Goal: Information Seeking & Learning: Learn about a topic

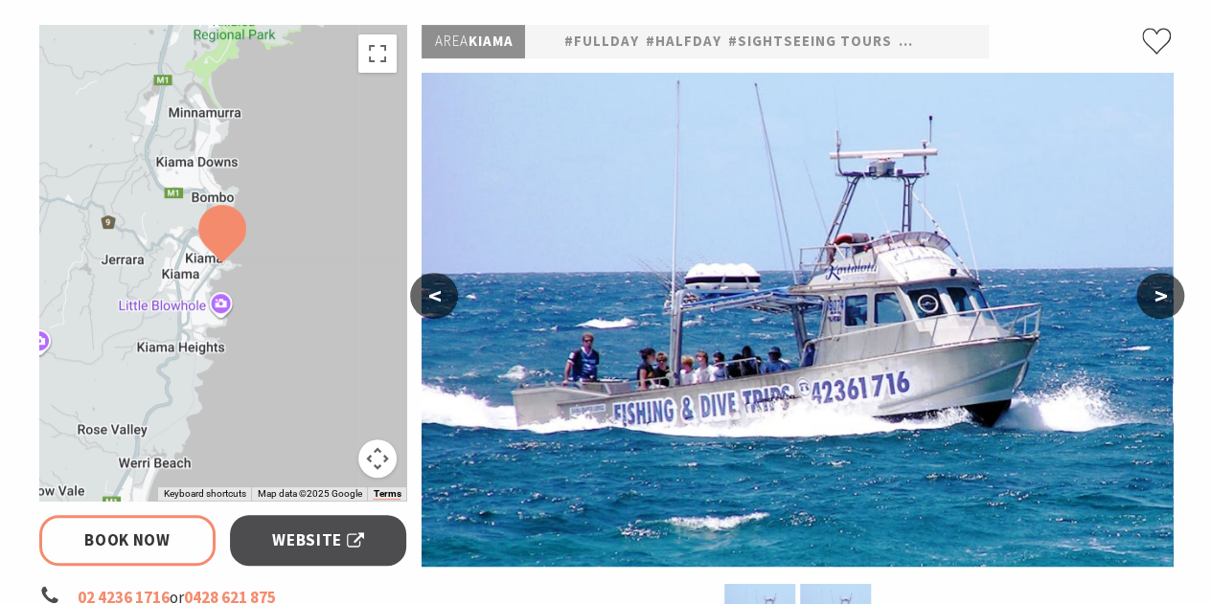
select select "3"
select select "2"
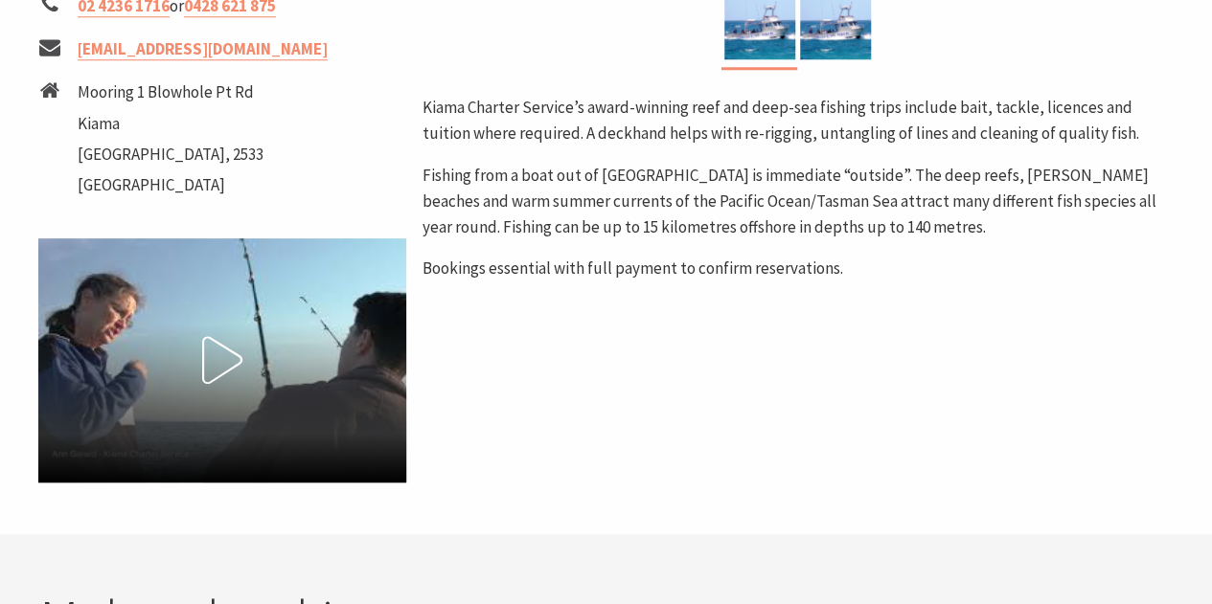
scroll to position [851, 0]
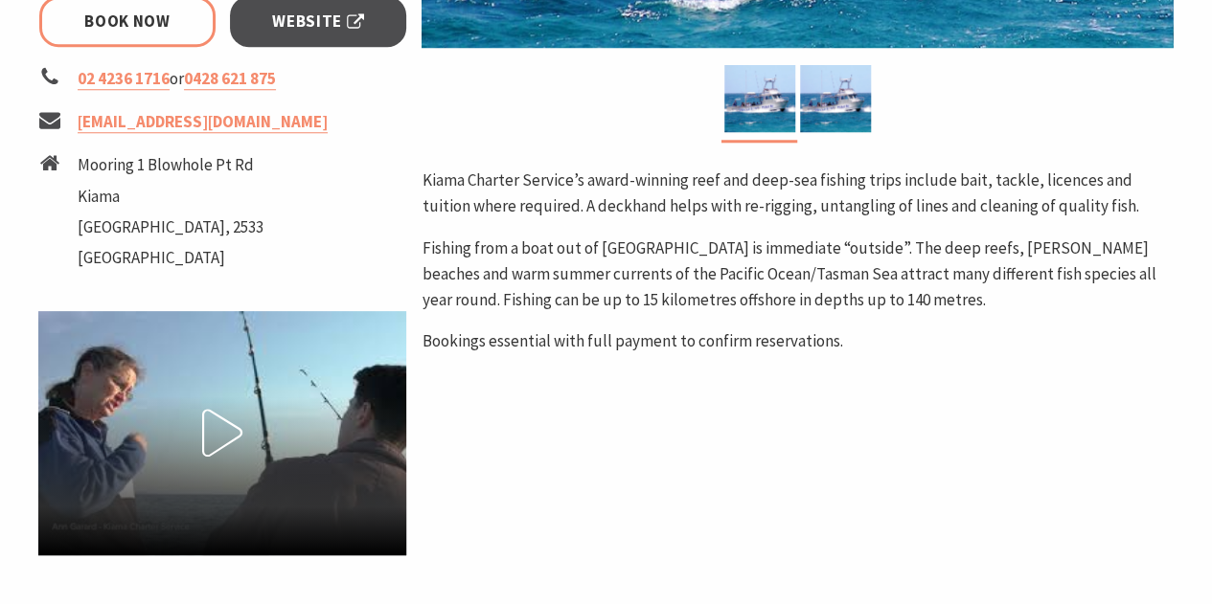
scroll to position [799, 0]
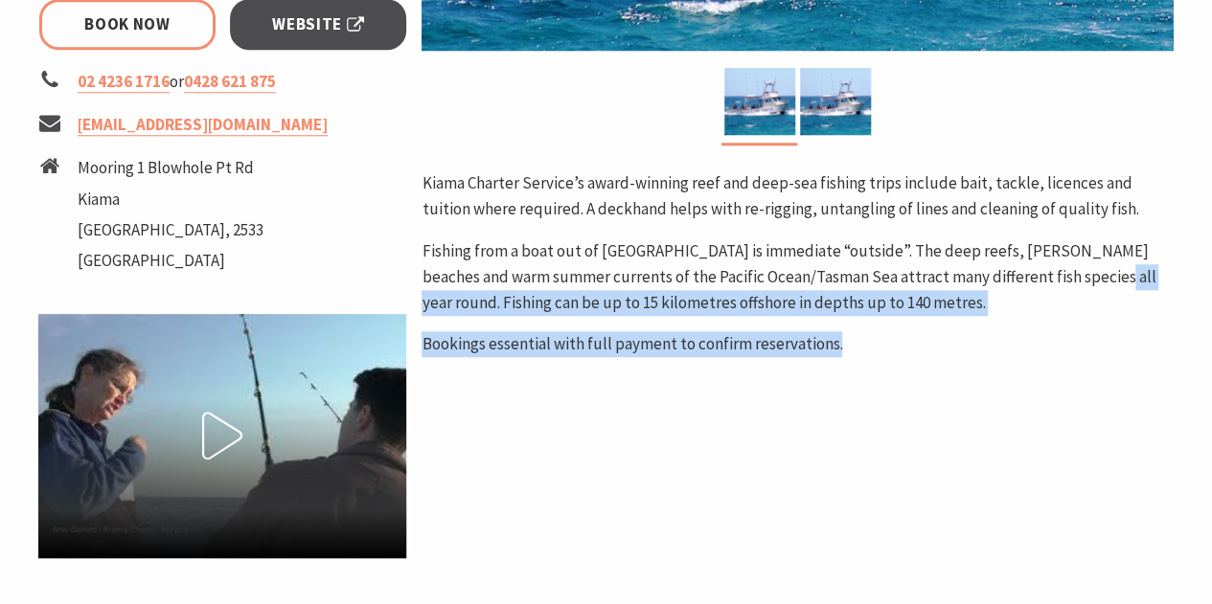
drag, startPoint x: 1058, startPoint y: 263, endPoint x: 854, endPoint y: 373, distance: 231.4
click at [854, 373] on div "Area [GEOGRAPHIC_DATA] #fullday #halfday #Sightseeing Tours #Water Tours < > Ki…" at bounding box center [797, 34] width 766 height 1050
click at [1019, 329] on div "Kiama Charter Service’s award-winning reef and deep-sea fishing trips include b…" at bounding box center [796, 263] width 751 height 187
drag, startPoint x: 1096, startPoint y: 281, endPoint x: 869, endPoint y: 336, distance: 233.7
click at [869, 336] on div "Kiama Charter Service’s award-winning reef and deep-sea fishing trips include b…" at bounding box center [796, 263] width 751 height 187
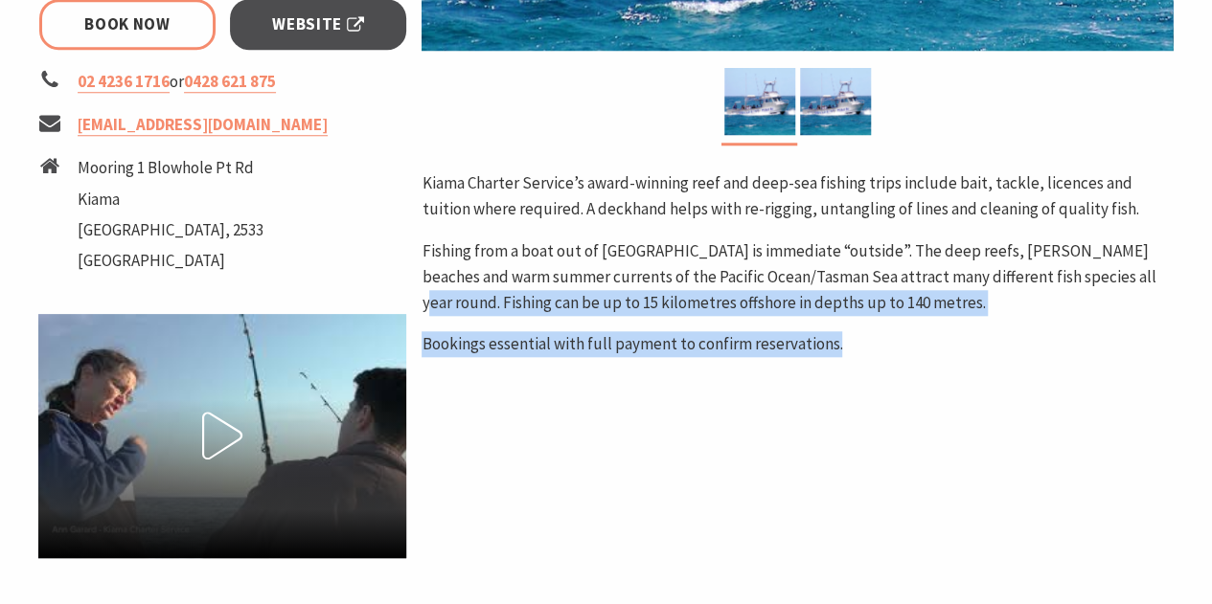
click at [869, 336] on p "Bookings essential with full payment to confirm reservations." at bounding box center [796, 344] width 751 height 26
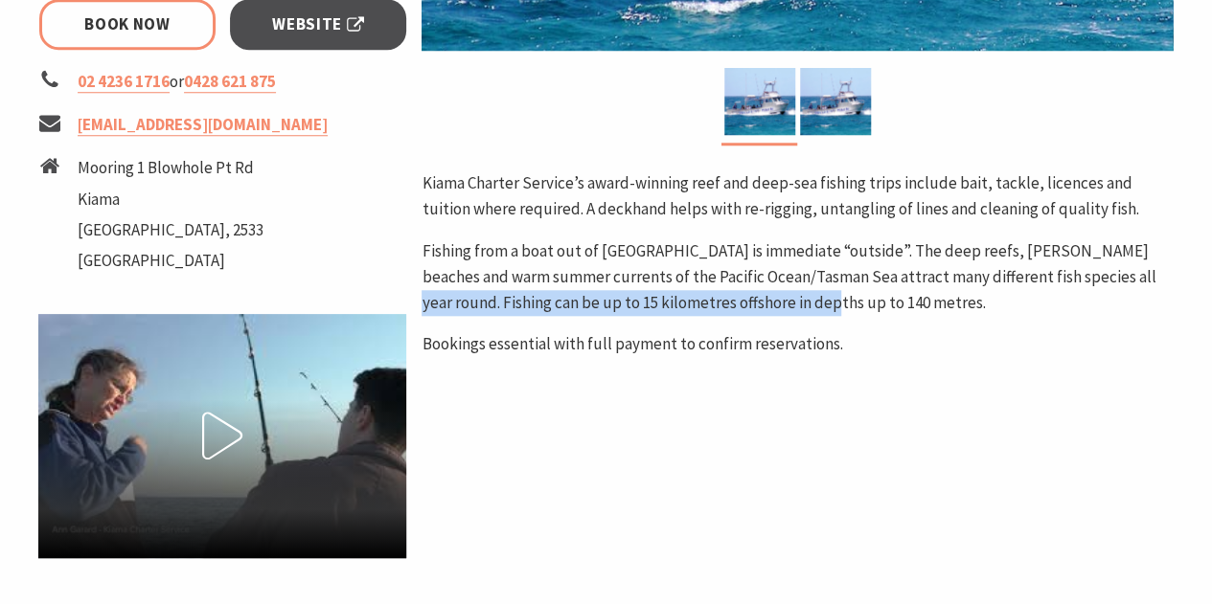
drag, startPoint x: 1089, startPoint y: 277, endPoint x: 774, endPoint y: 294, distance: 315.6
click at [774, 294] on p "Fishing from a boat out of [GEOGRAPHIC_DATA] is immediate “outside”. The deep r…" at bounding box center [796, 278] width 751 height 79
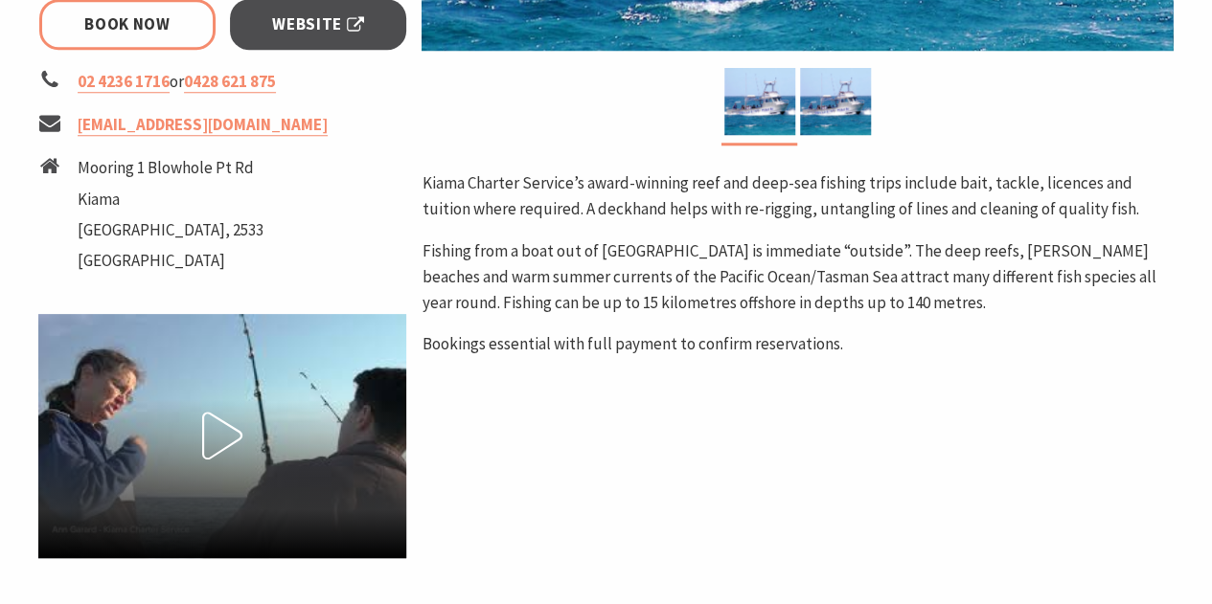
click at [1114, 262] on p "Fishing from a boat out of [GEOGRAPHIC_DATA] is immediate “outside”. The deep r…" at bounding box center [796, 278] width 751 height 79
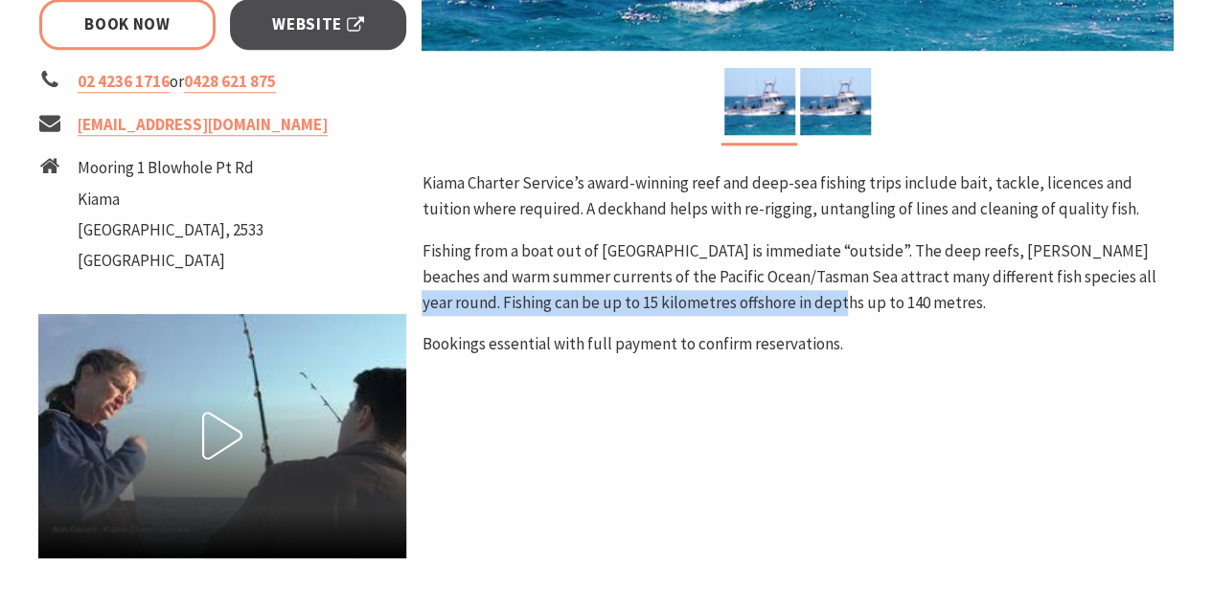
drag, startPoint x: 1089, startPoint y: 273, endPoint x: 1121, endPoint y: 298, distance: 40.2
click at [1121, 298] on p "Fishing from a boat out of [GEOGRAPHIC_DATA] is immediate “outside”. The deep r…" at bounding box center [796, 278] width 751 height 79
copy p "can be up to 15 kilometres offshore in depths up to 140 metres."
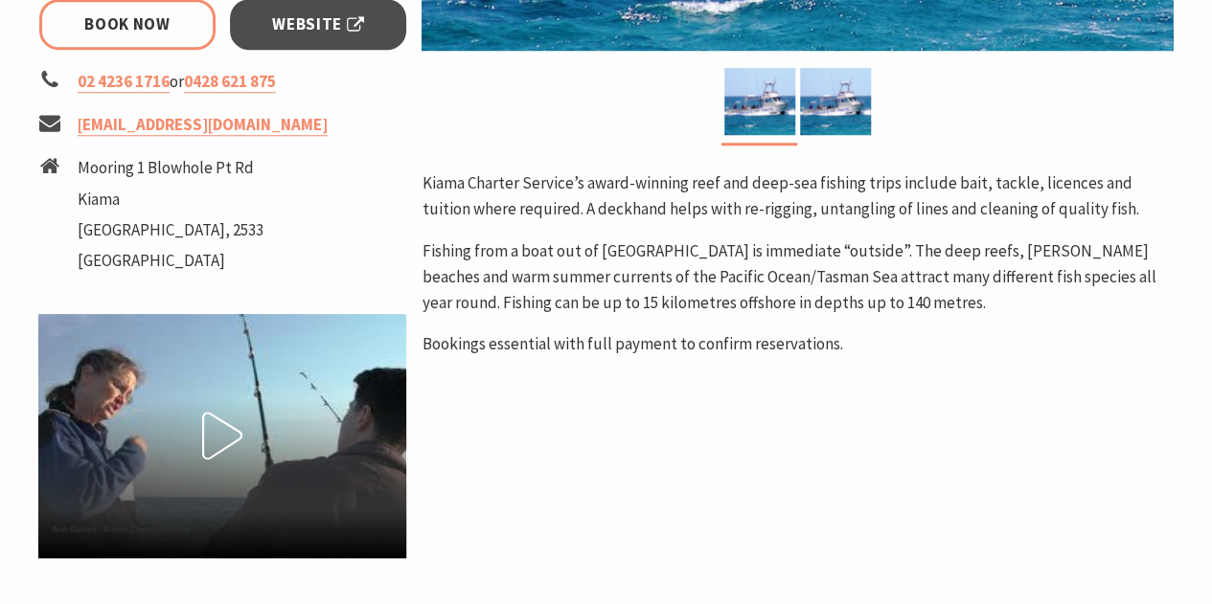
click at [921, 186] on p "Kiama Charter Service’s award-winning reef and deep-sea fishing trips include b…" at bounding box center [796, 196] width 751 height 52
drag, startPoint x: 431, startPoint y: 179, endPoint x: 860, endPoint y: 139, distance: 431.0
click at [860, 139] on div "Area [GEOGRAPHIC_DATA] #fullday #halfday #Sightseeing Tours #Water Tours < > Ki…" at bounding box center [797, 34] width 766 height 1050
click at [862, 198] on p "Kiama Charter Service’s award-winning reef and deep-sea fishing trips include b…" at bounding box center [796, 196] width 751 height 52
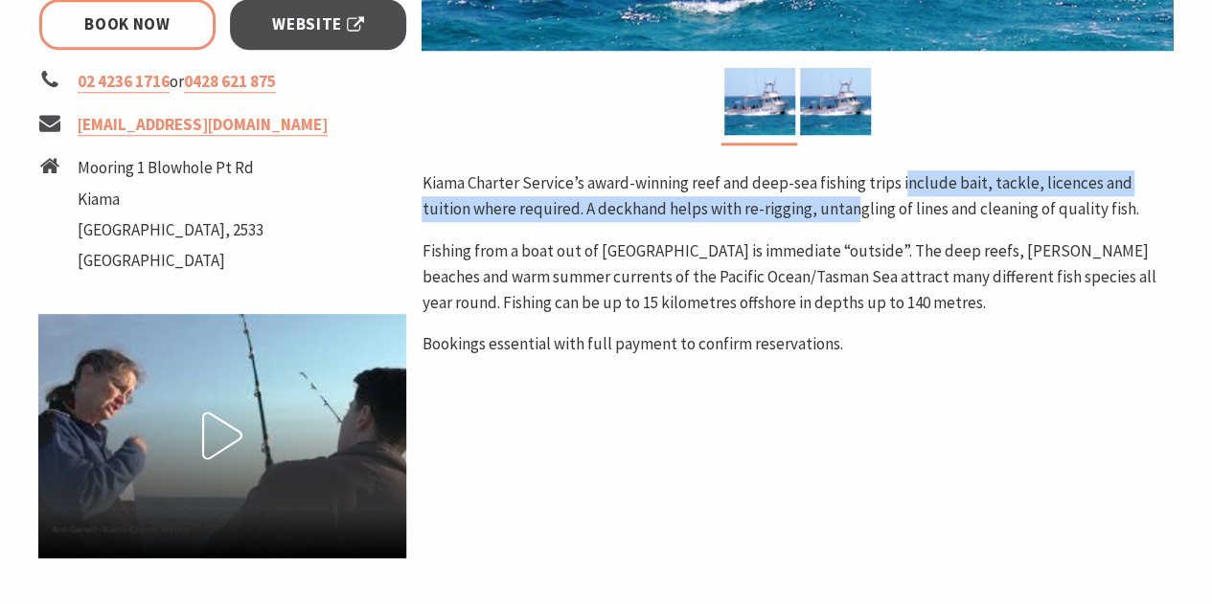
drag, startPoint x: 902, startPoint y: 182, endPoint x: 807, endPoint y: 214, distance: 100.9
click at [807, 214] on p "Kiama Charter Service’s award-winning reef and deep-sea fishing trips include b…" at bounding box center [796, 196] width 751 height 52
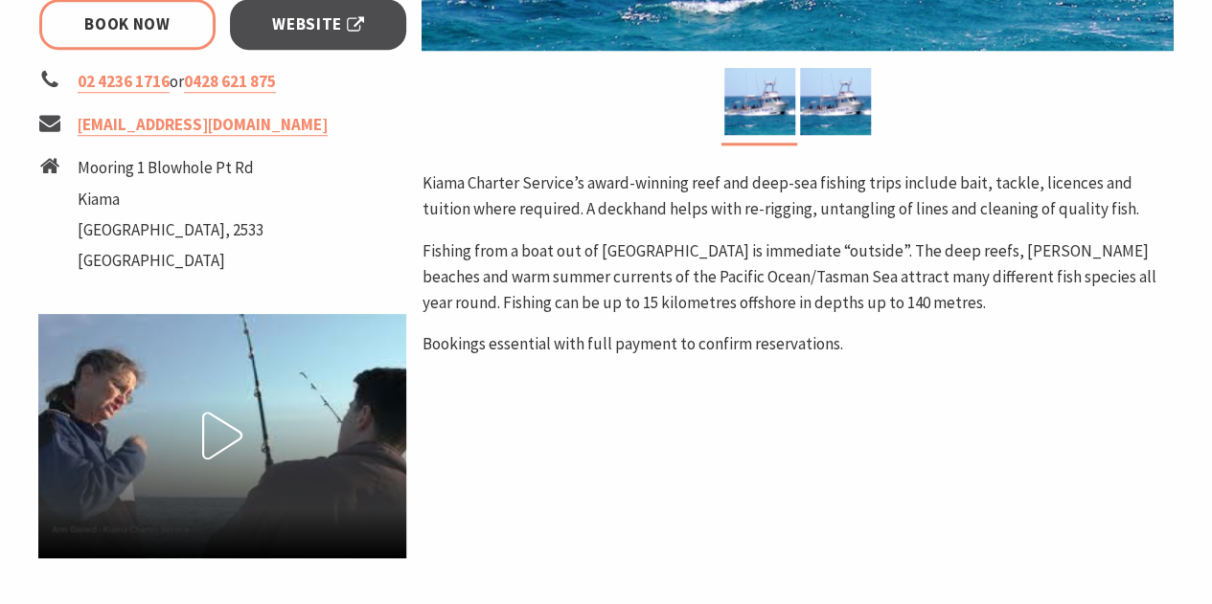
click at [900, 206] on p "Kiama Charter Service’s award-winning reef and deep-sea fishing trips include b…" at bounding box center [796, 196] width 751 height 52
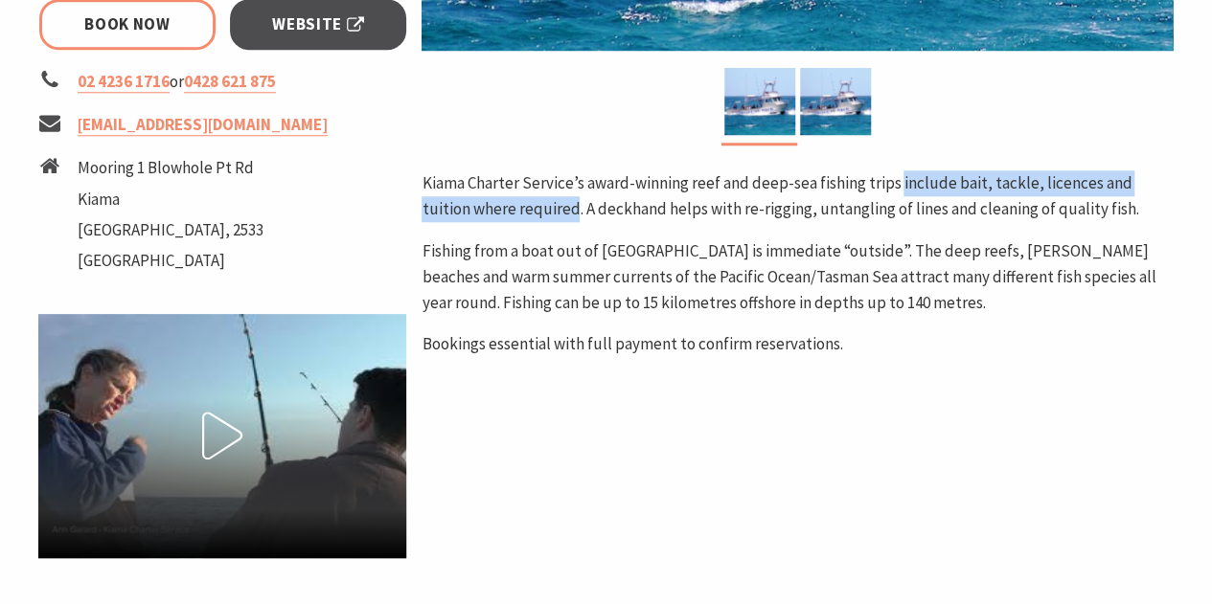
drag, startPoint x: 900, startPoint y: 181, endPoint x: 526, endPoint y: 208, distance: 375.5
click at [526, 208] on p "Kiama Charter Service’s award-winning reef and deep-sea fishing trips include b…" at bounding box center [796, 196] width 751 height 52
copy p "include bait, tackle, licences and tuition where required"
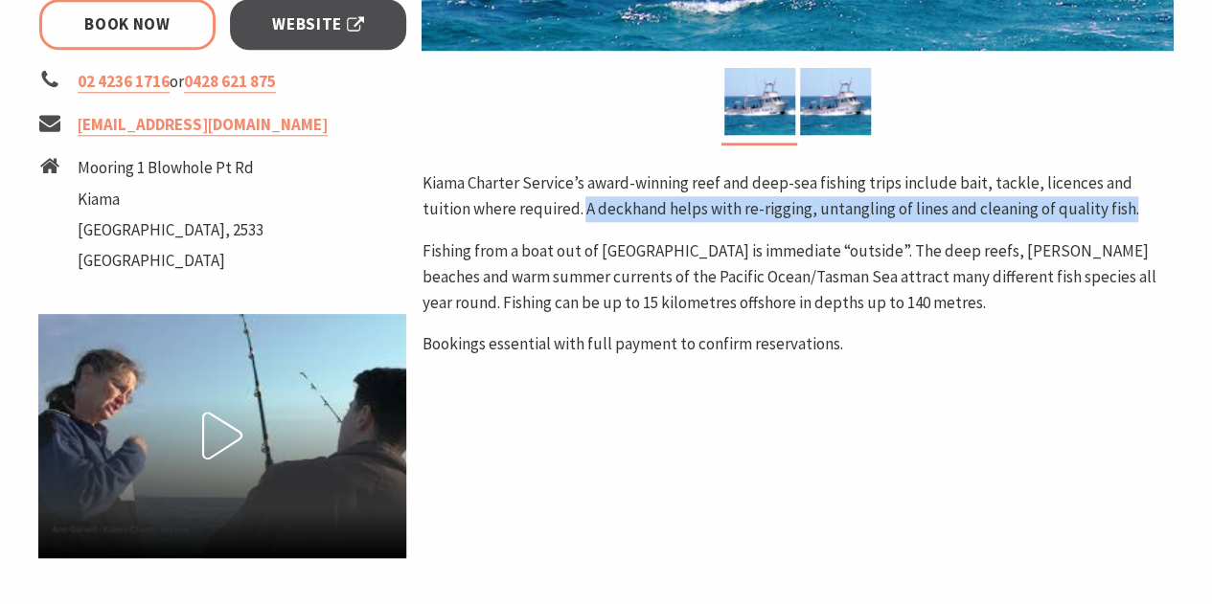
drag, startPoint x: 532, startPoint y: 210, endPoint x: 1110, endPoint y: 216, distance: 578.6
click at [1110, 216] on p "Kiama Charter Service’s award-winning reef and deep-sea fishing trips include b…" at bounding box center [796, 196] width 751 height 52
copy p "A deckhand helps with re-rigging, untangling of lines and cleaning of quality f…"
select select "3"
